Goal: Transaction & Acquisition: Purchase product/service

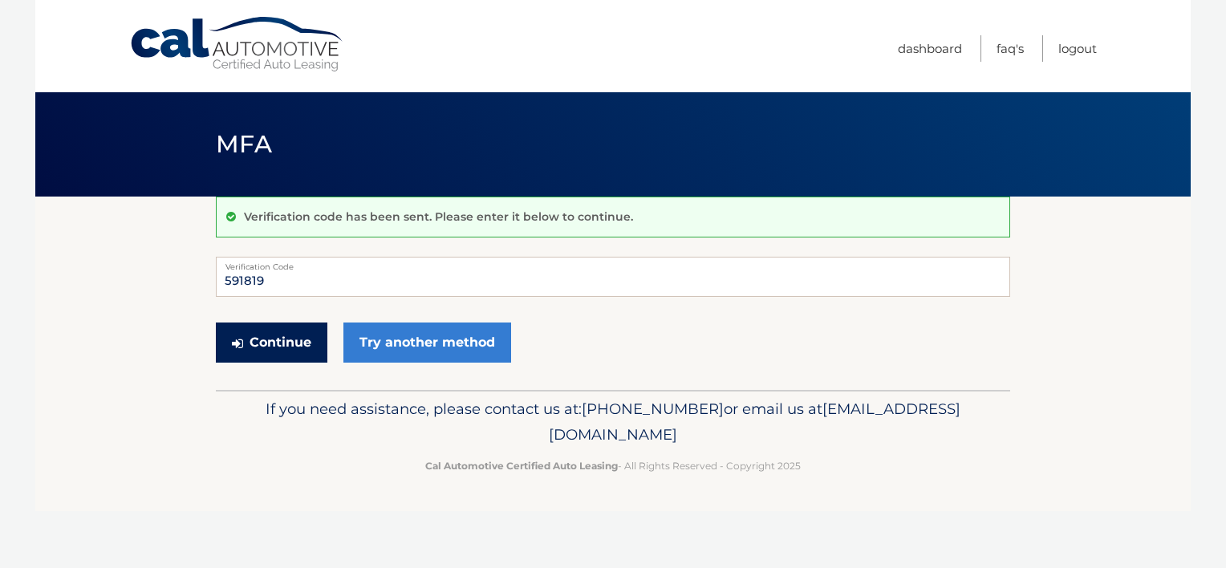
type input "591819"
click at [282, 347] on button "Continue" at bounding box center [272, 343] width 112 height 40
click at [245, 349] on button "Continue" at bounding box center [272, 343] width 112 height 40
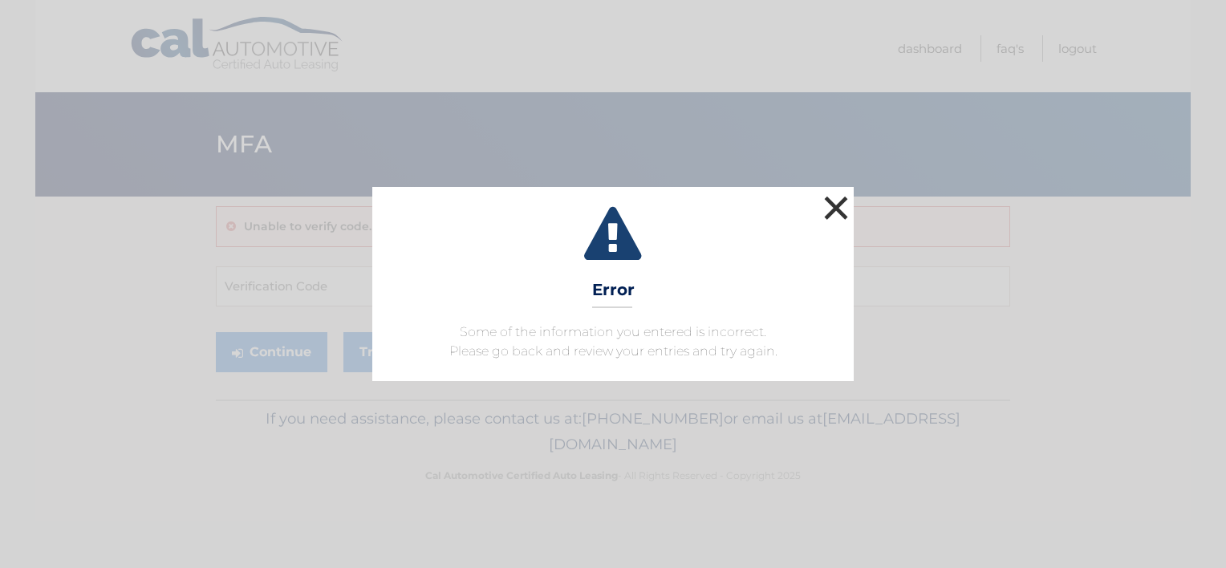
click at [836, 205] on button "×" at bounding box center [836, 208] width 32 height 32
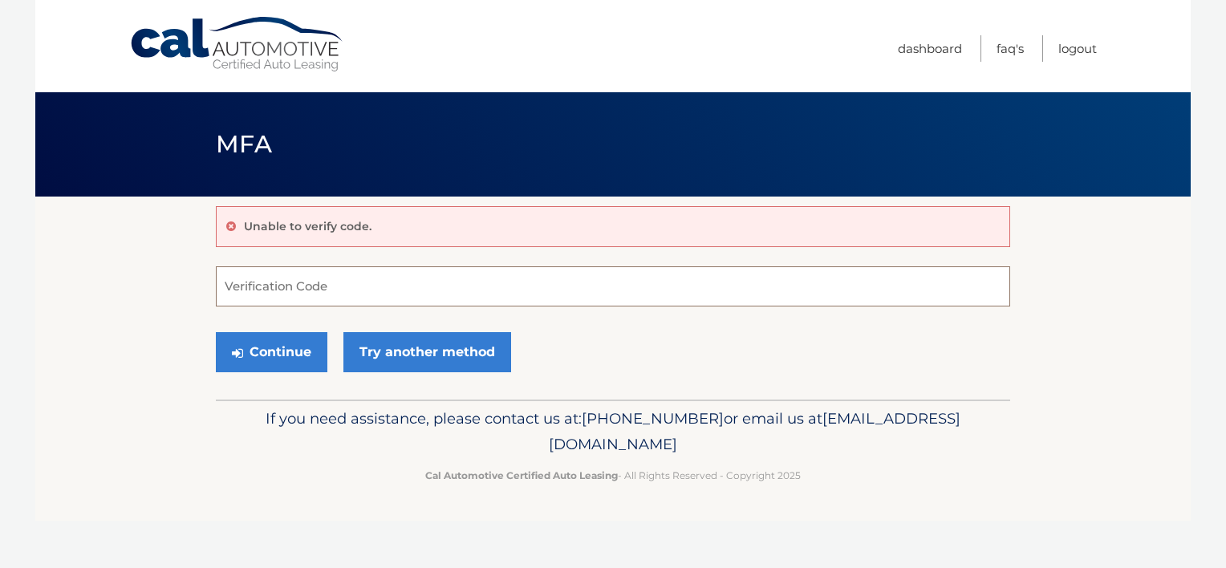
click at [407, 282] on input "Verification Code" at bounding box center [613, 286] width 794 height 40
type input "591819"
click at [313, 352] on button "Continue" at bounding box center [272, 352] width 112 height 40
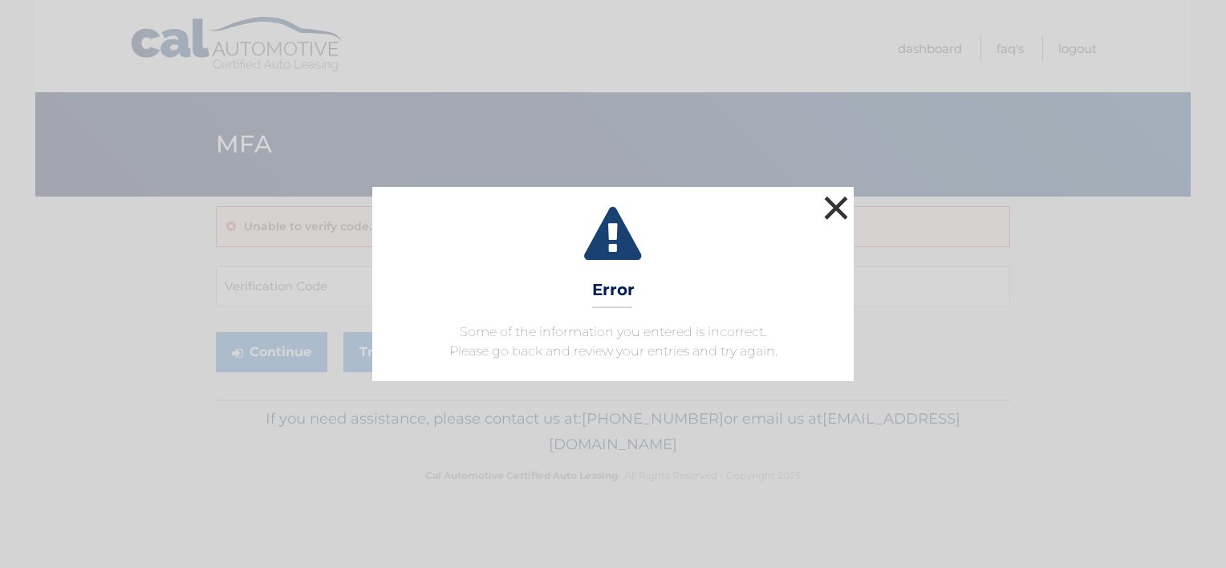
click at [839, 213] on button "×" at bounding box center [836, 208] width 32 height 32
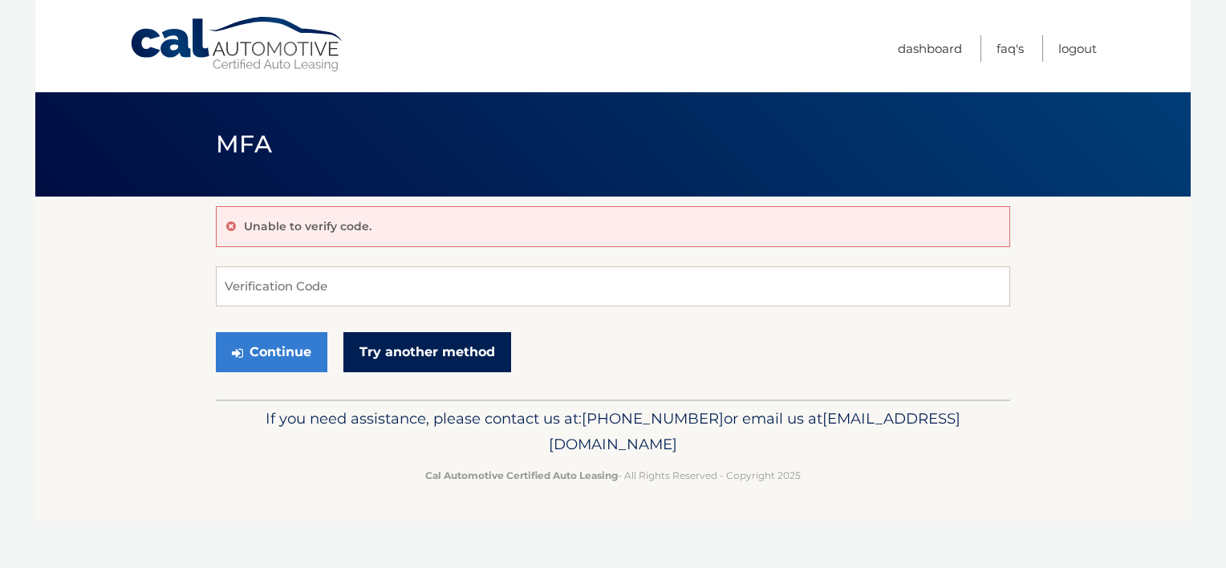
click at [398, 352] on link "Try another method" at bounding box center [427, 352] width 168 height 40
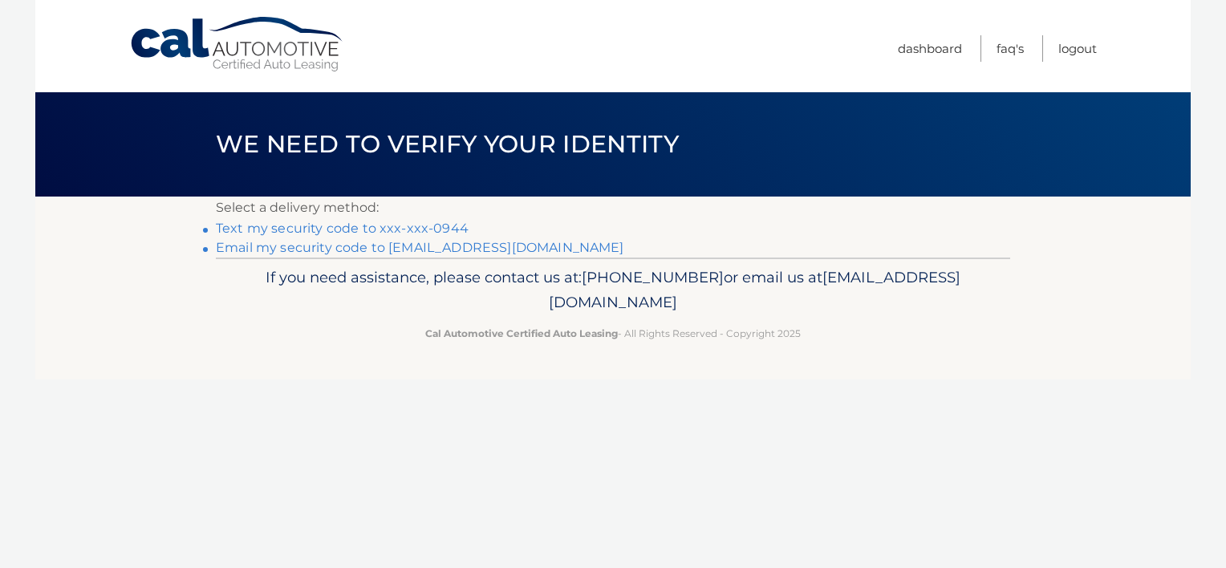
click at [363, 228] on link "Text my security code to xxx-xxx-0944" at bounding box center [342, 228] width 253 height 15
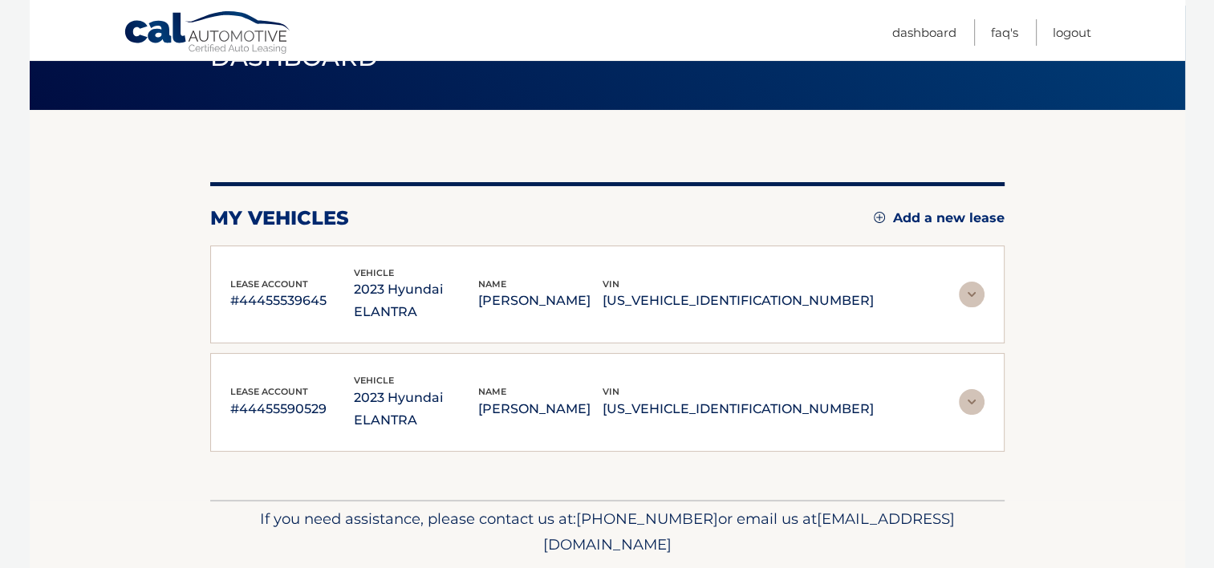
scroll to position [93, 0]
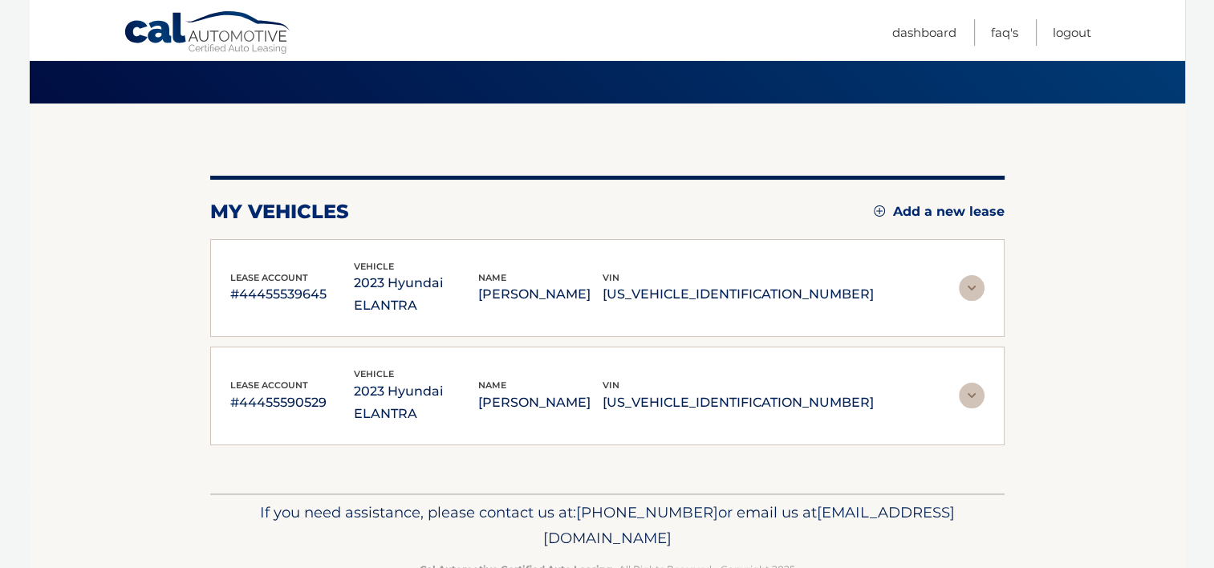
click at [969, 383] on img at bounding box center [972, 396] width 26 height 26
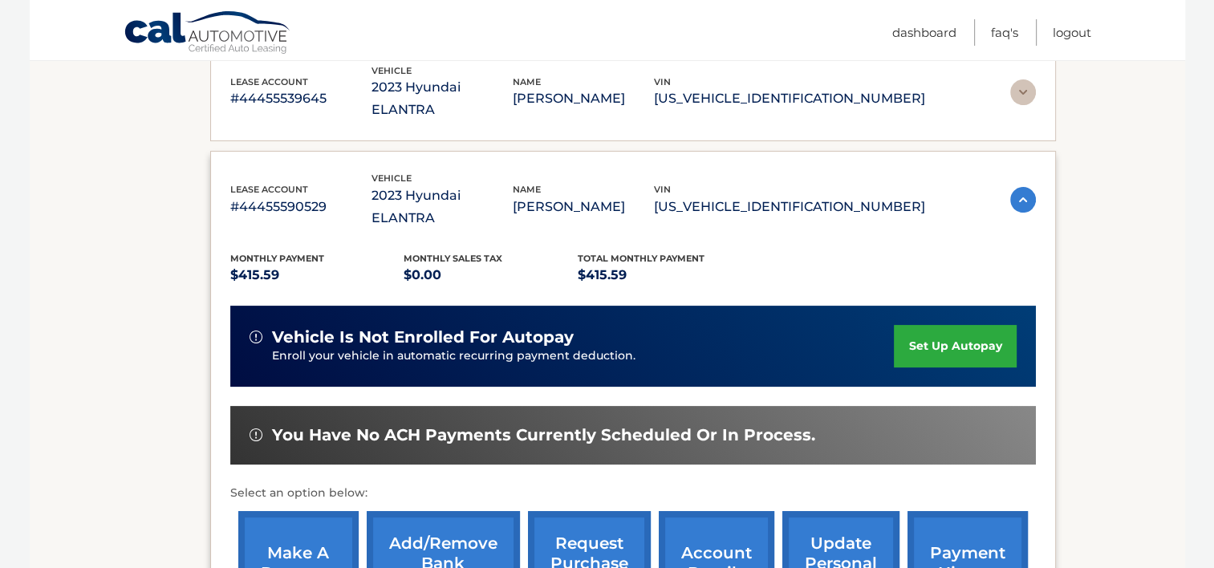
scroll to position [334, 0]
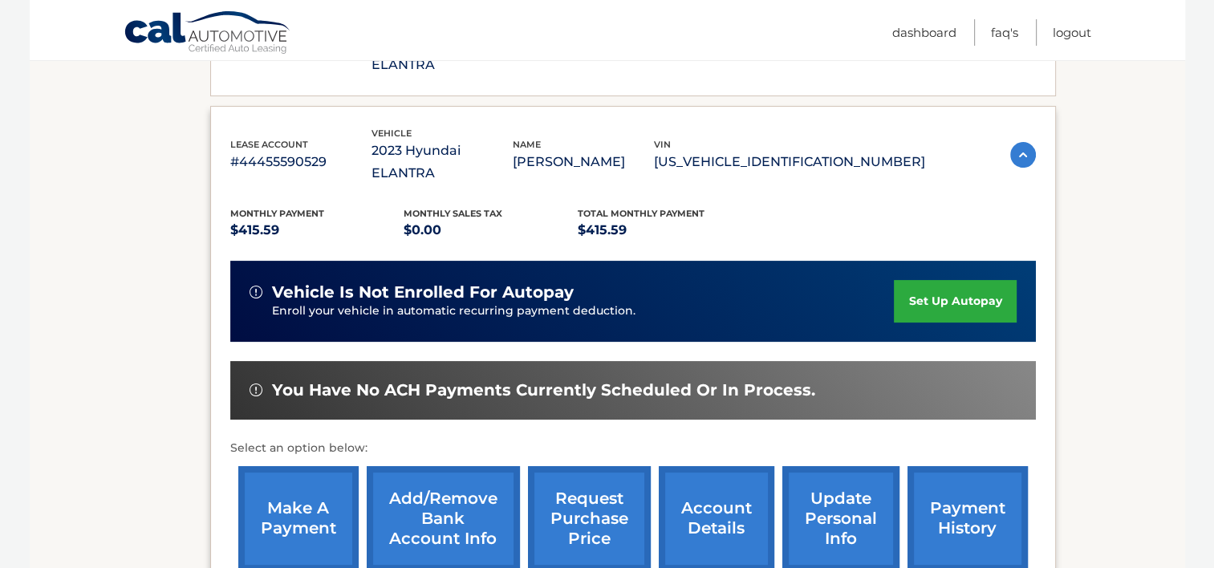
click at [306, 479] on link "make a payment" at bounding box center [298, 518] width 120 height 105
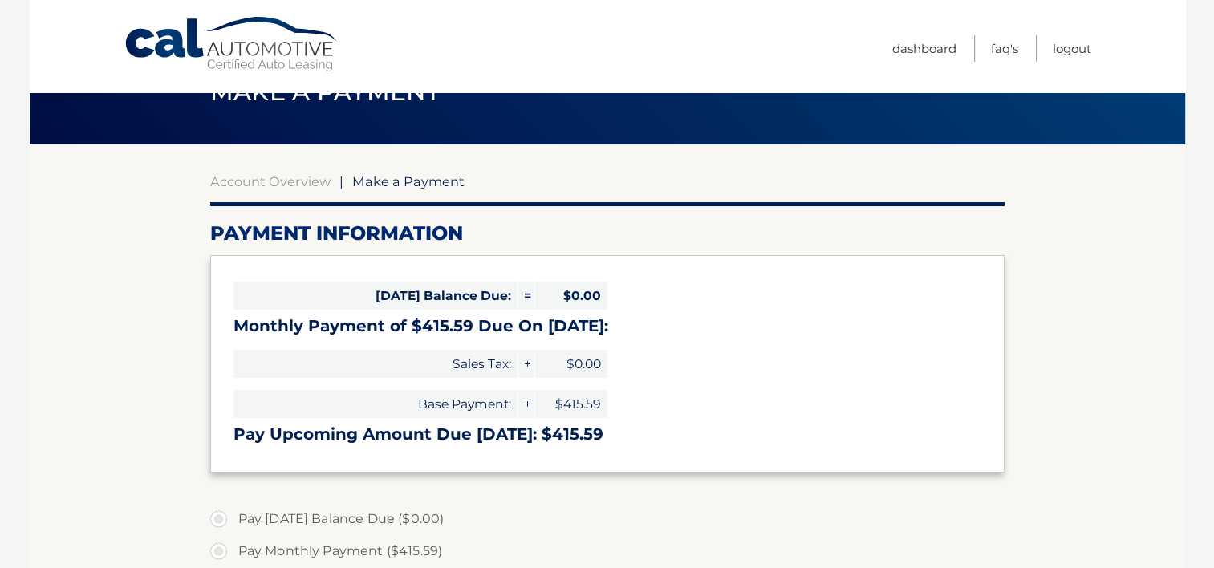
select select "ZDg1ZjA5ZTAtOTg1ZS00MDU0LTkxODYtZmUxZWFhOTQ4M2Ix"
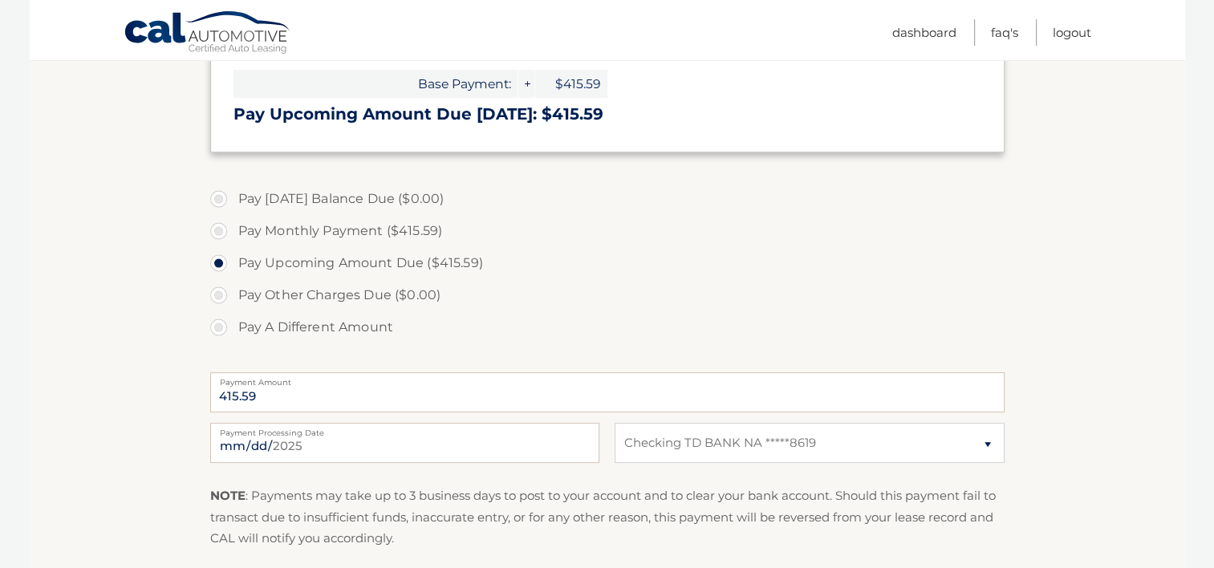
scroll to position [401, 0]
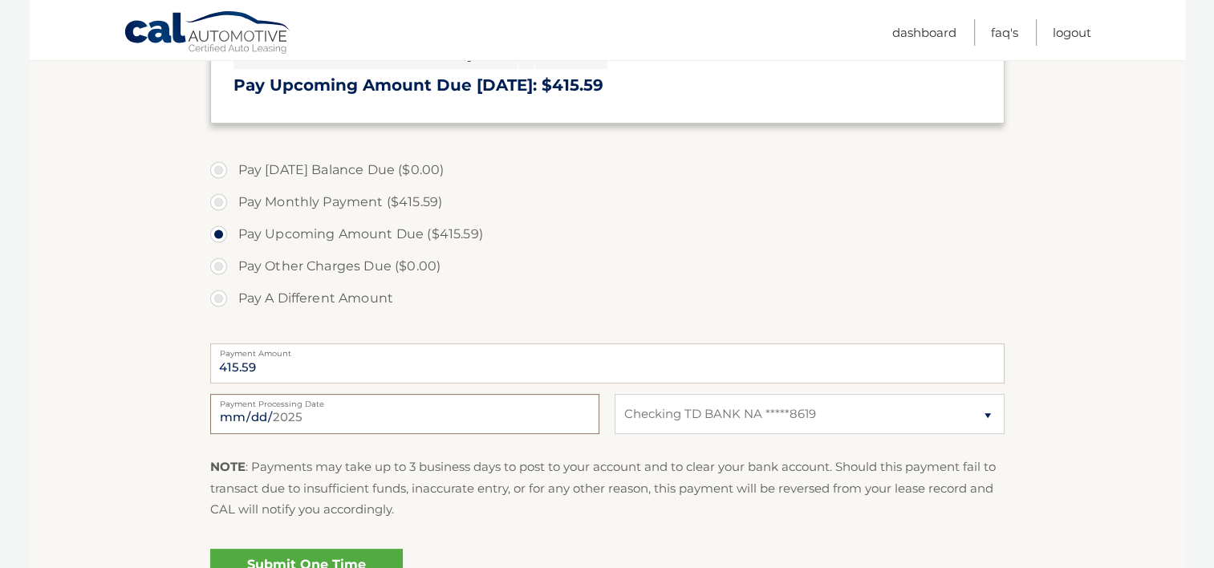
click at [258, 417] on input "2025-08-14" at bounding box center [404, 414] width 389 height 40
type input "2025-08-18"
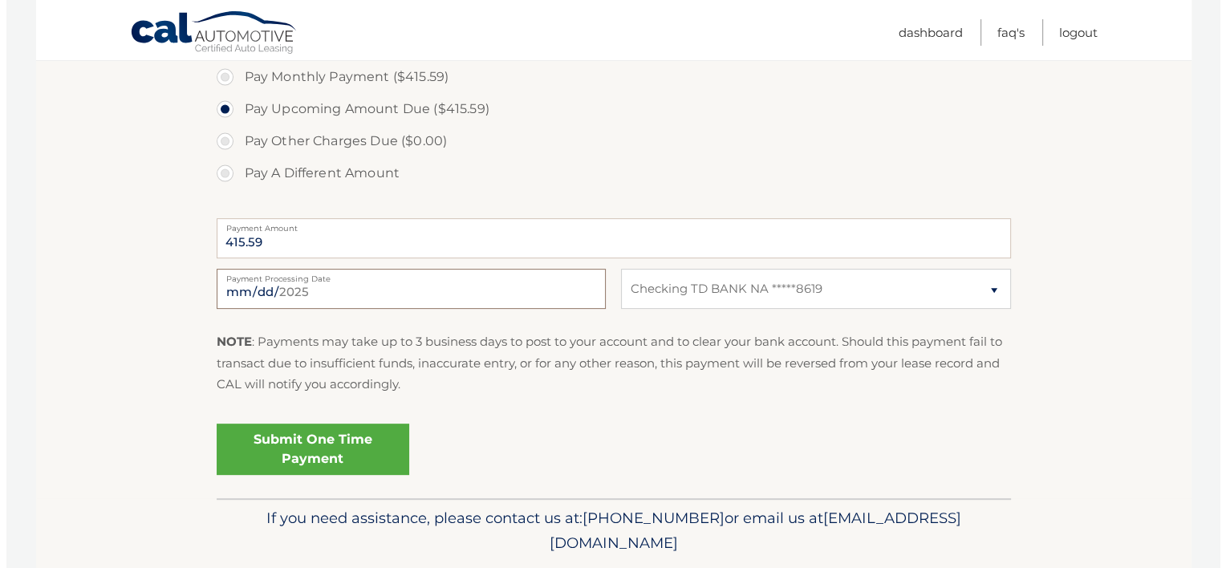
scroll to position [562, 0]
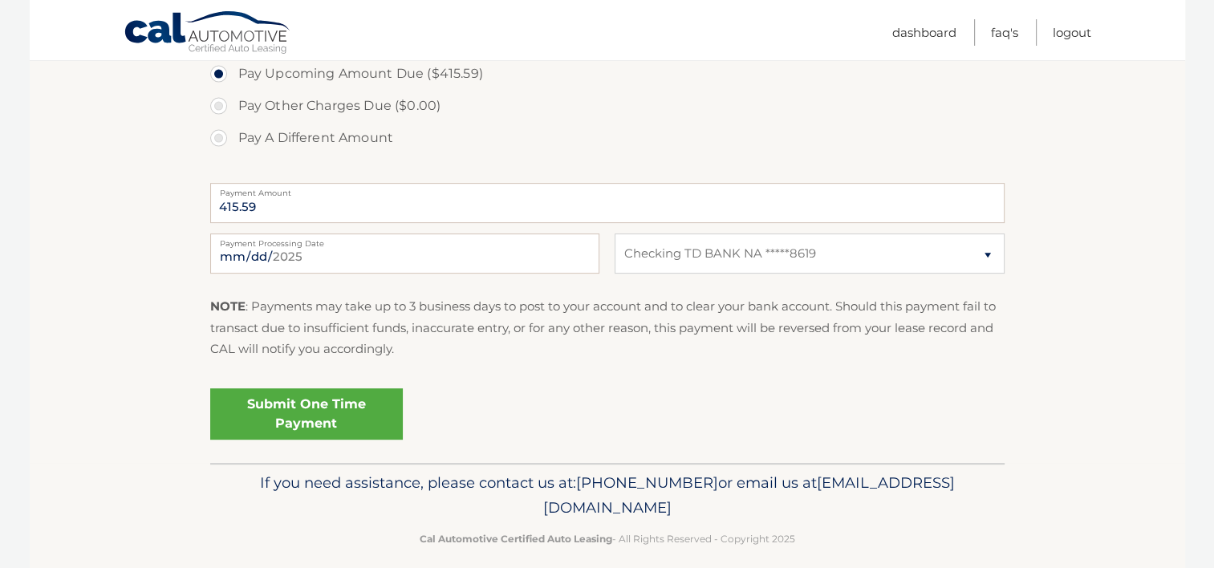
click at [309, 415] on link "Submit One Time Payment" at bounding box center [306, 413] width 193 height 51
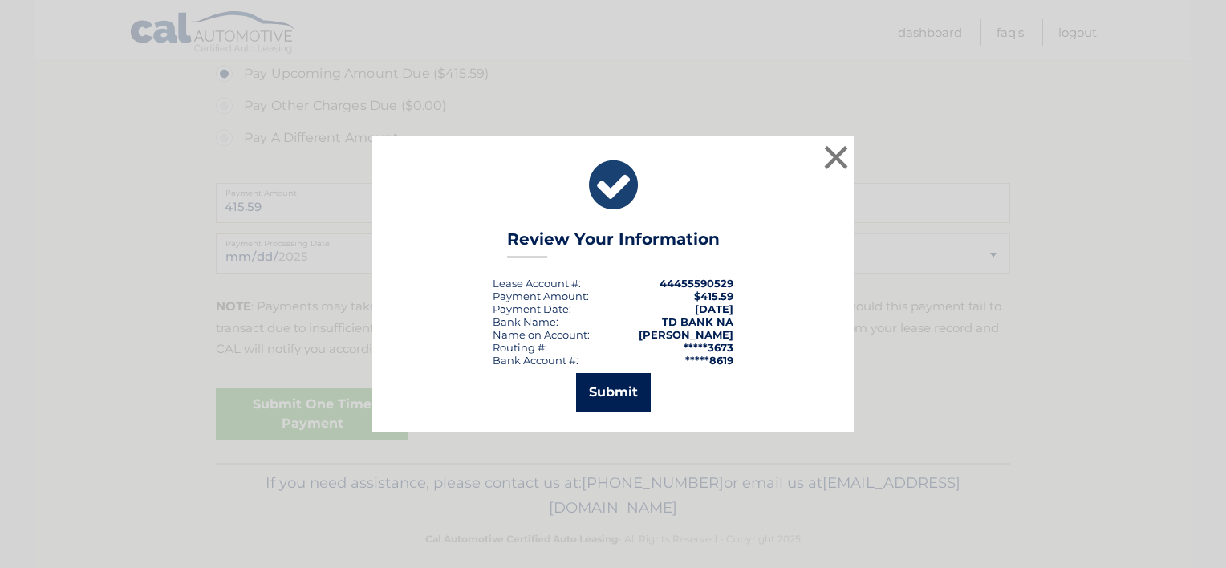
click at [607, 401] on button "Submit" at bounding box center [613, 392] width 75 height 39
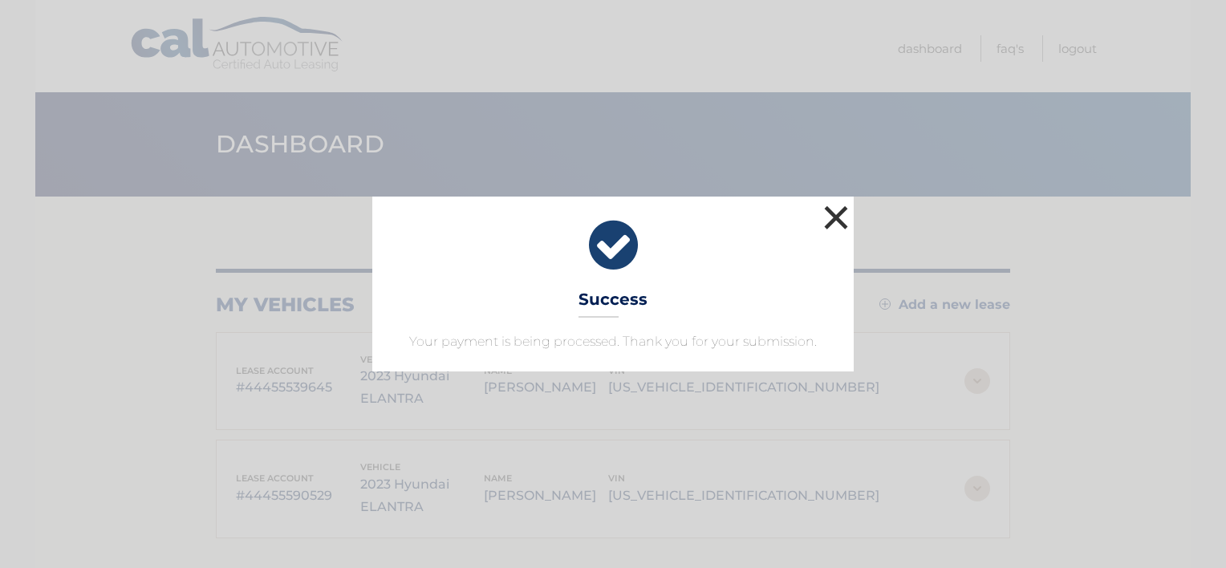
click at [834, 216] on button "×" at bounding box center [836, 217] width 32 height 32
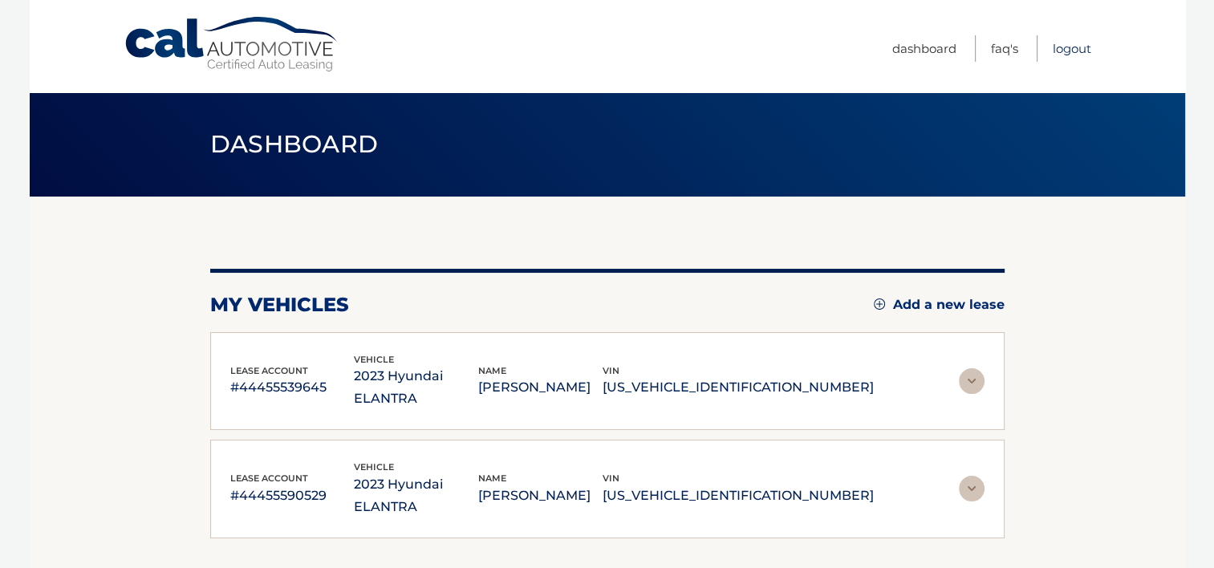
click at [1066, 44] on link "Logout" at bounding box center [1072, 48] width 39 height 26
